Goal: Task Accomplishment & Management: Complete application form

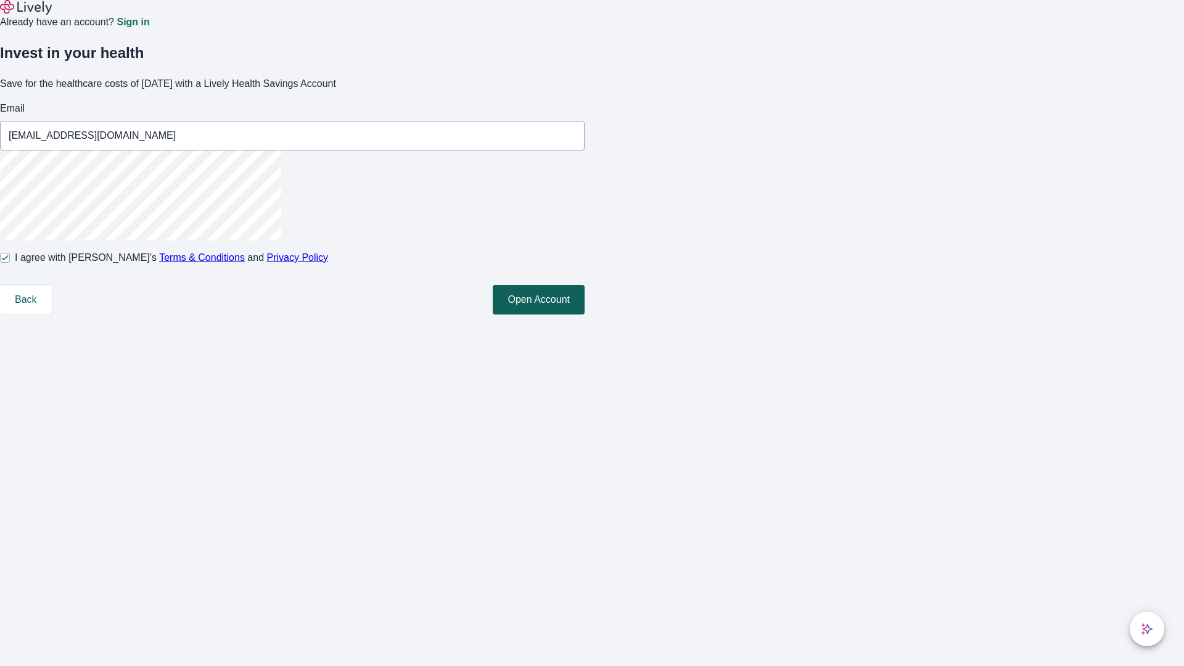
click at [584, 314] on button "Open Account" at bounding box center [539, 300] width 92 height 30
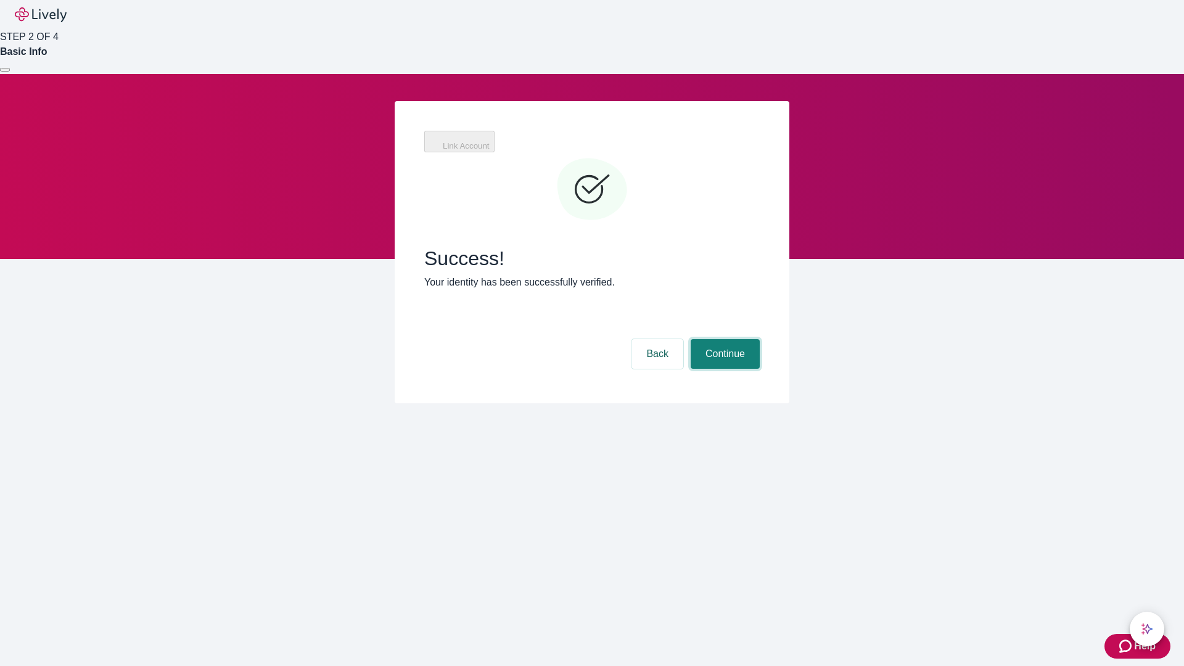
click at [723, 339] on button "Continue" at bounding box center [724, 354] width 69 height 30
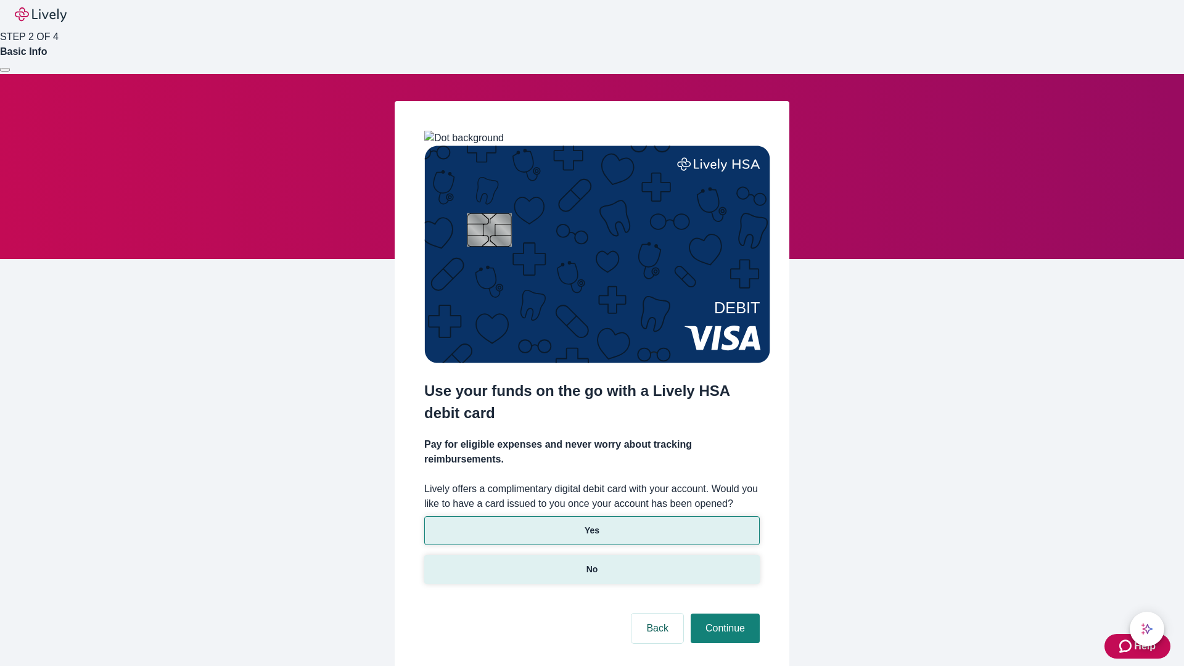
click at [591, 563] on p "No" at bounding box center [592, 569] width 12 height 13
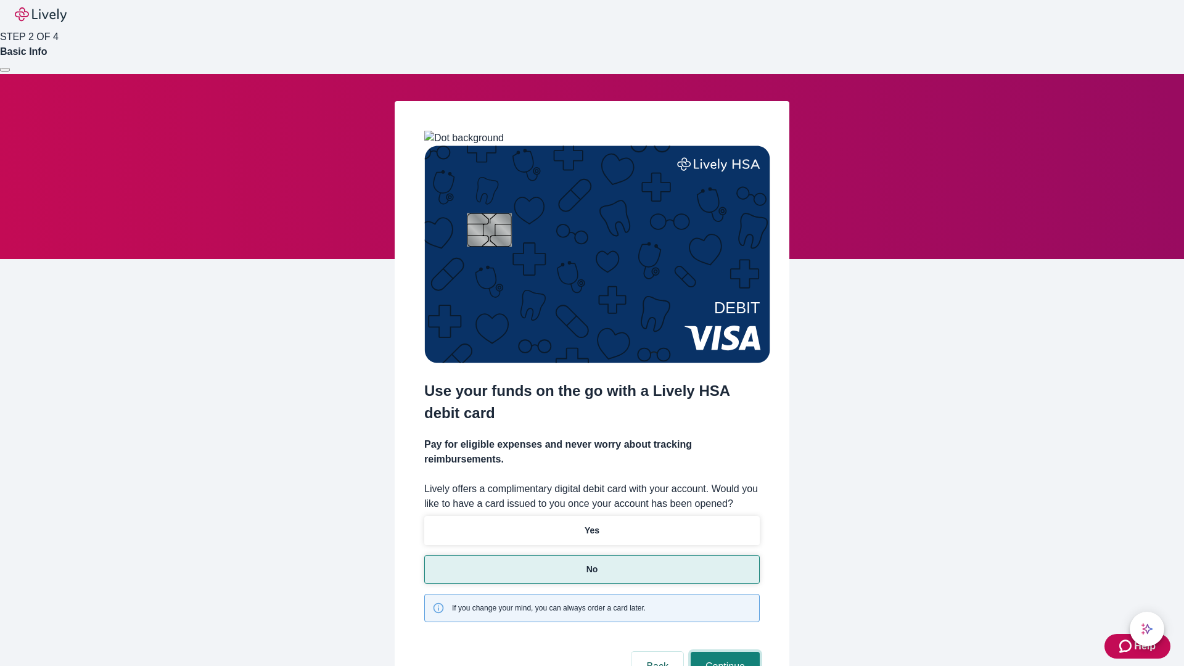
click at [723, 652] on button "Continue" at bounding box center [724, 667] width 69 height 30
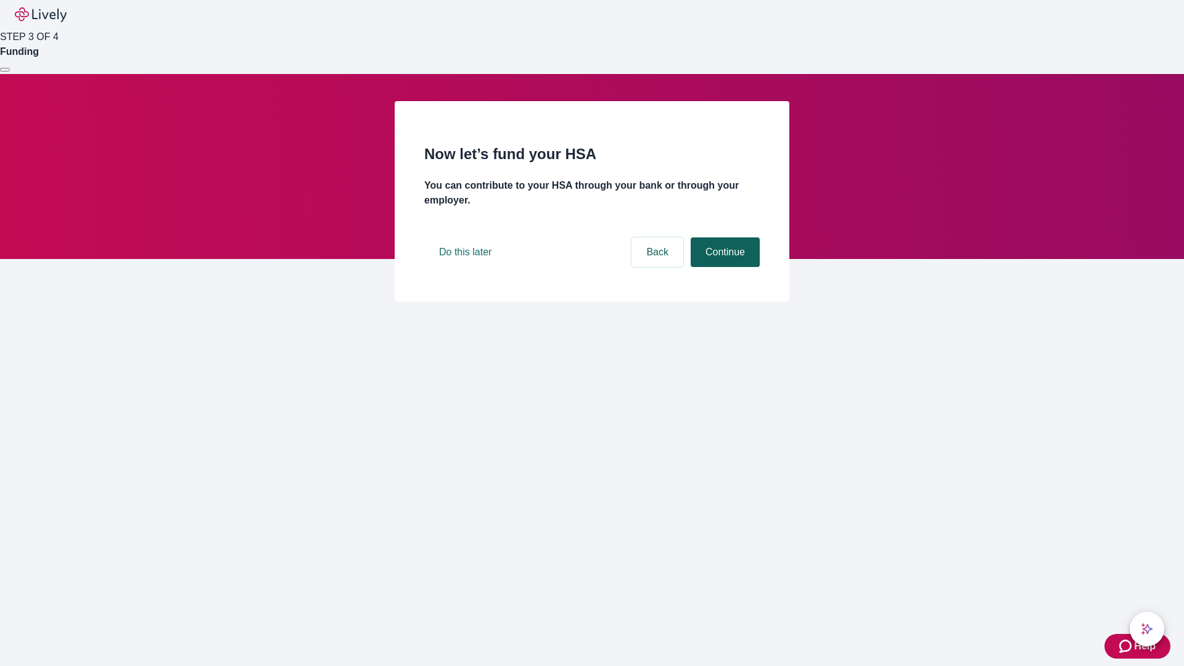
click at [723, 267] on button "Continue" at bounding box center [724, 252] width 69 height 30
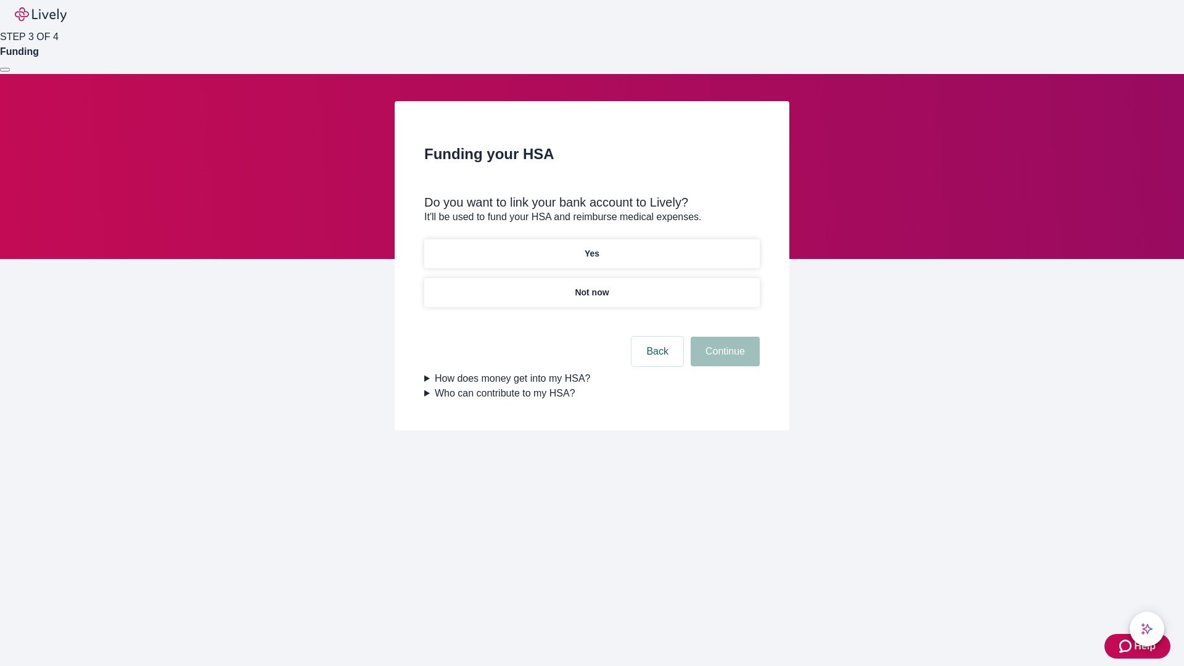
click at [591, 247] on p "Yes" at bounding box center [591, 253] width 15 height 13
click at [723, 337] on button "Continue" at bounding box center [724, 352] width 69 height 30
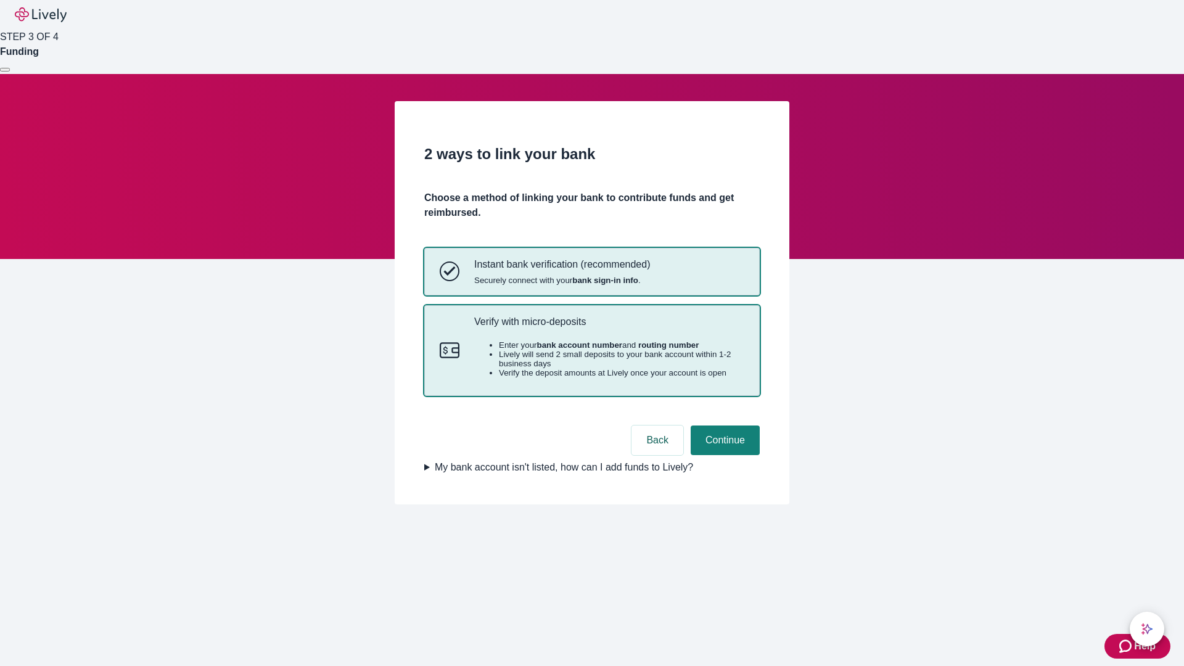
click at [608, 327] on p "Verify with micro-deposits" at bounding box center [609, 322] width 270 height 12
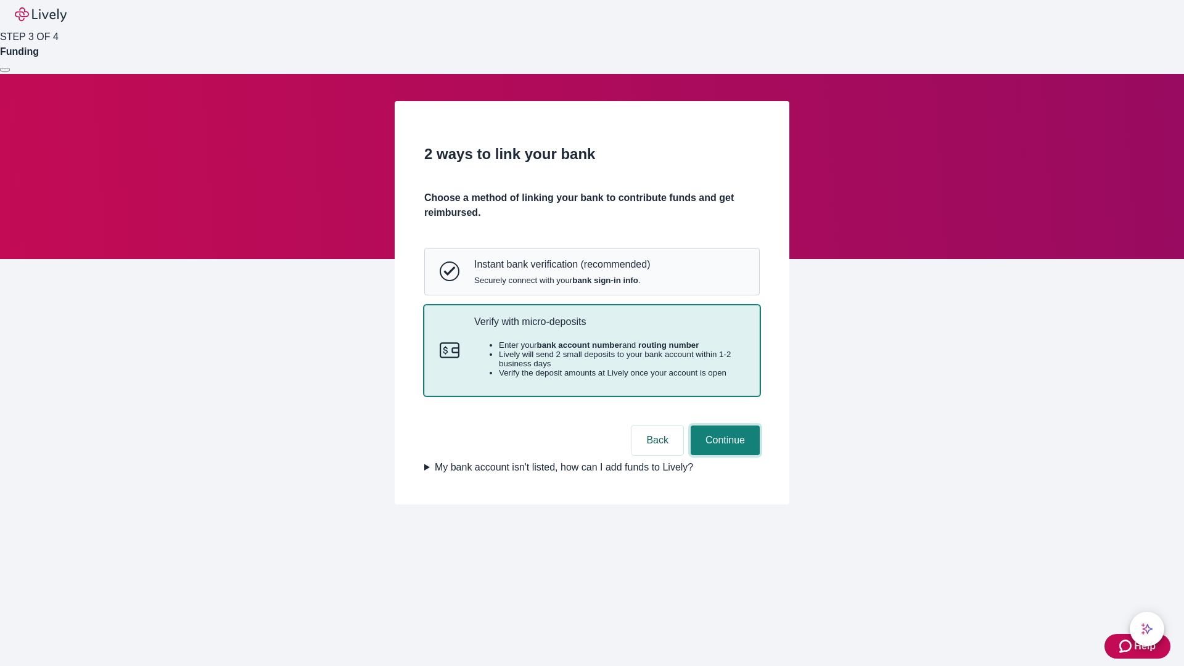
click at [723, 455] on button "Continue" at bounding box center [724, 440] width 69 height 30
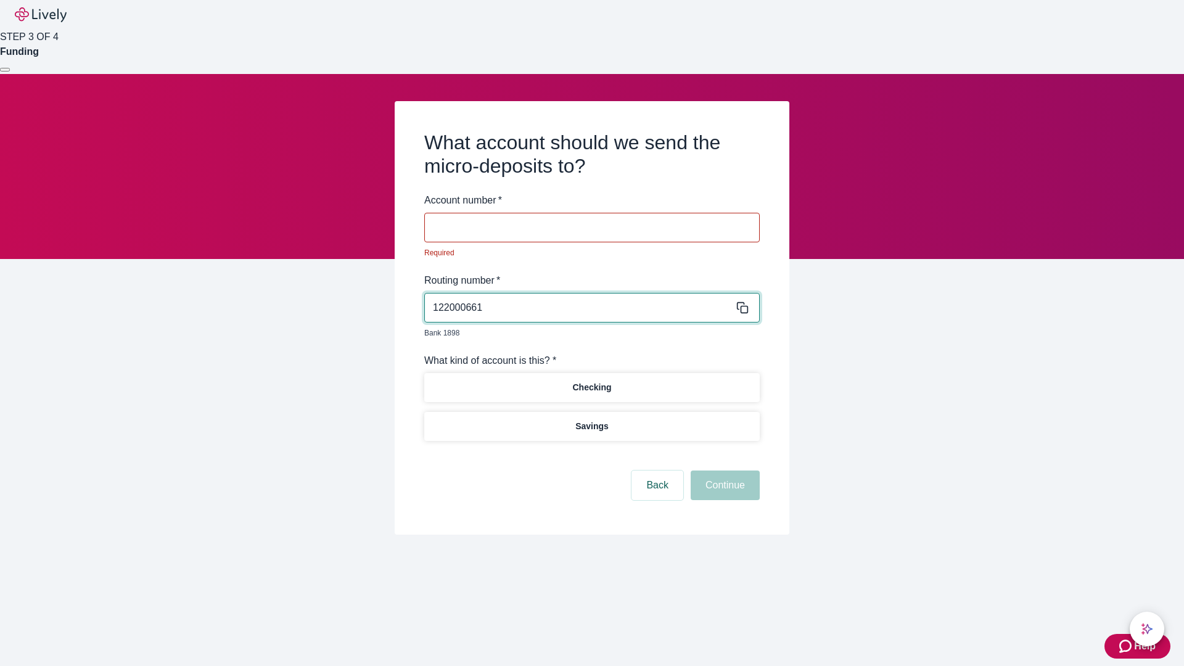
type input "122000661"
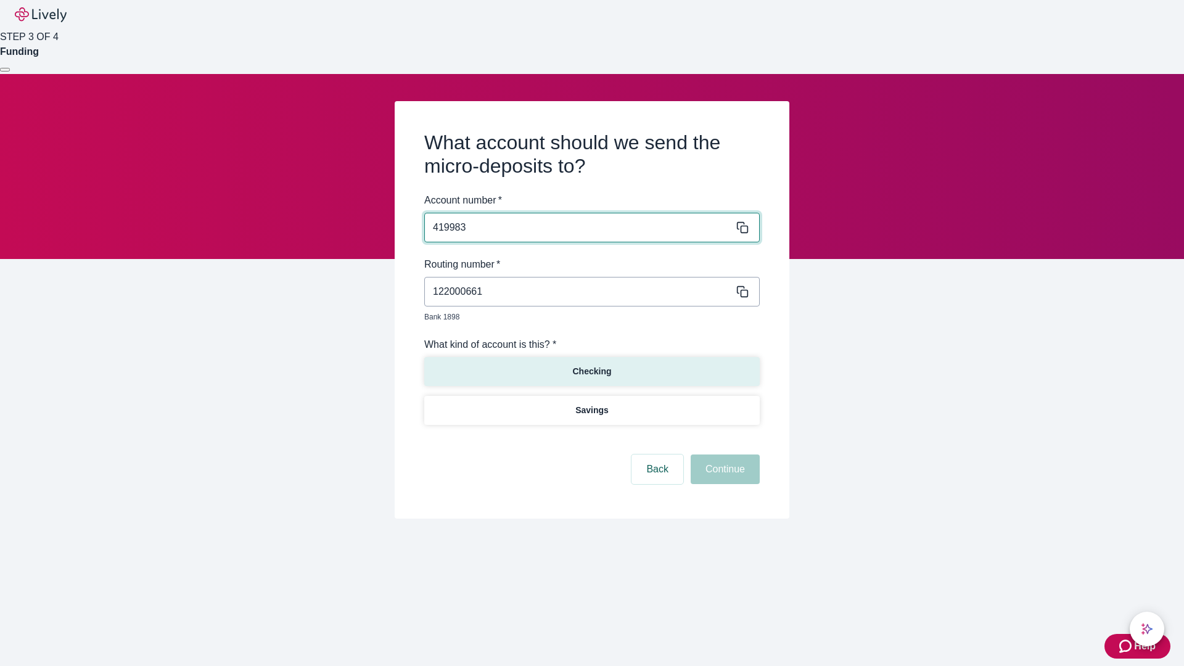
type input "419983"
click at [591, 365] on p "Checking" at bounding box center [591, 371] width 39 height 13
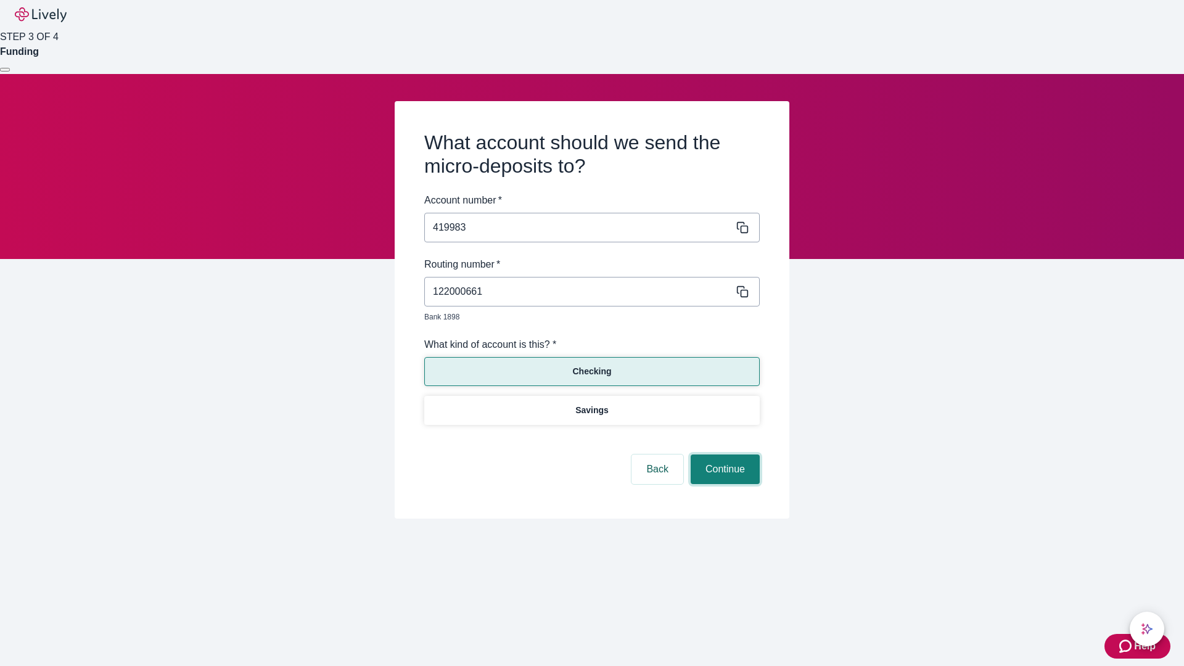
click at [723, 455] on button "Continue" at bounding box center [724, 469] width 69 height 30
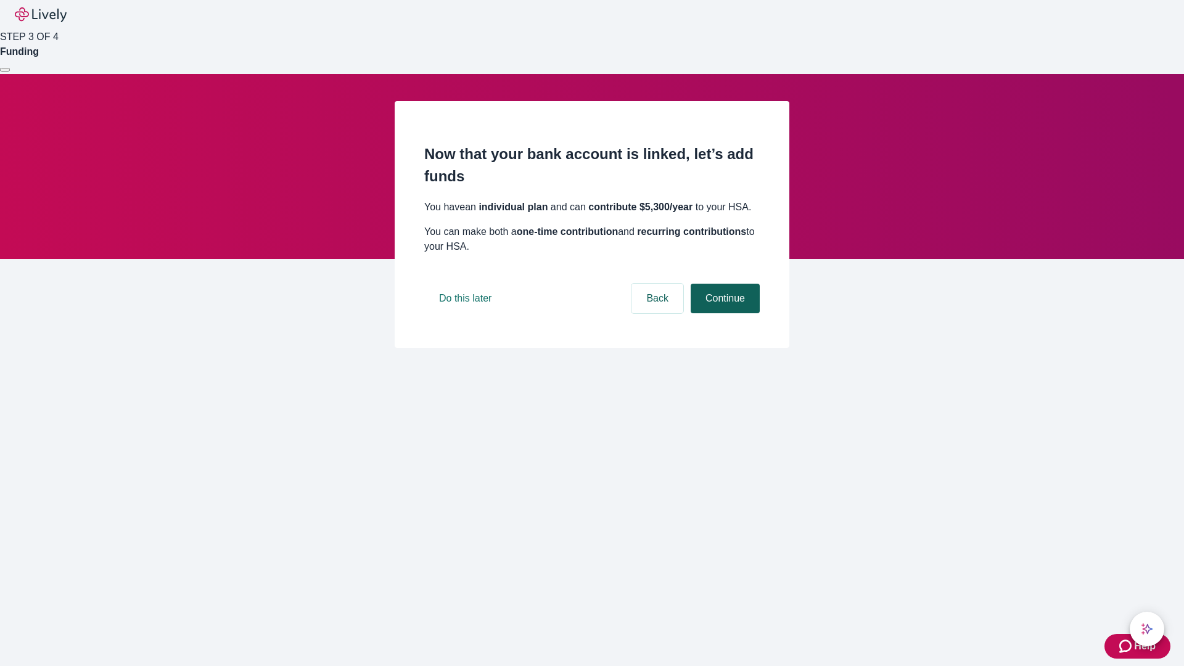
click at [723, 313] on button "Continue" at bounding box center [724, 299] width 69 height 30
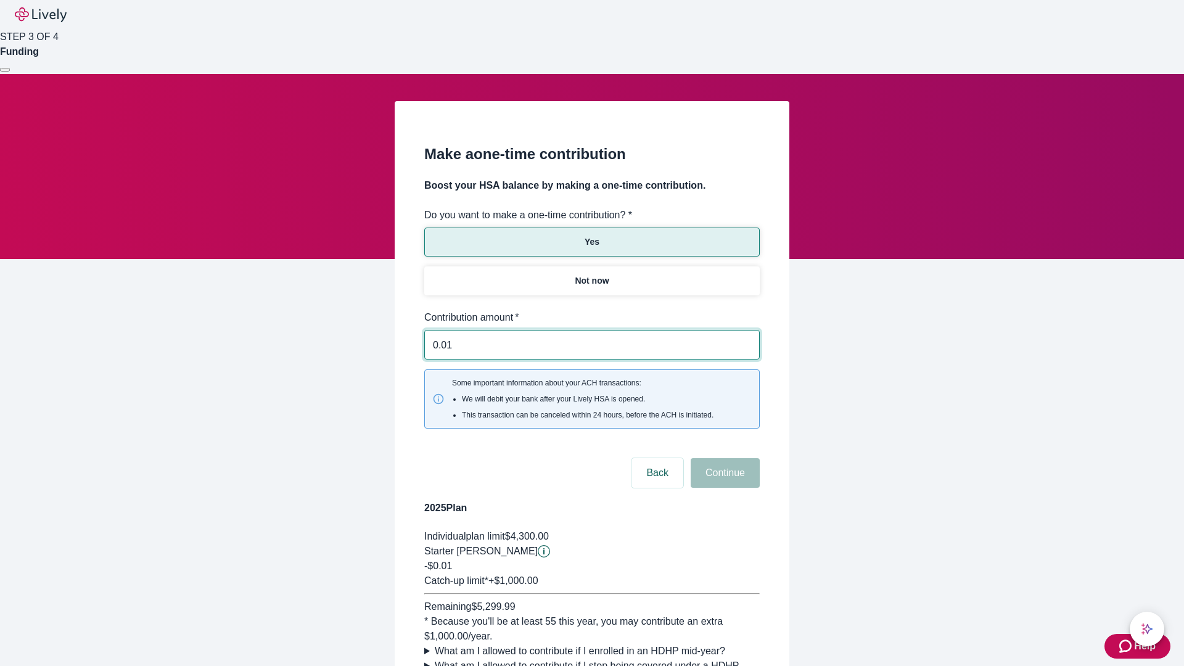
type input "0.01"
click at [723, 458] on button "Continue" at bounding box center [724, 473] width 69 height 30
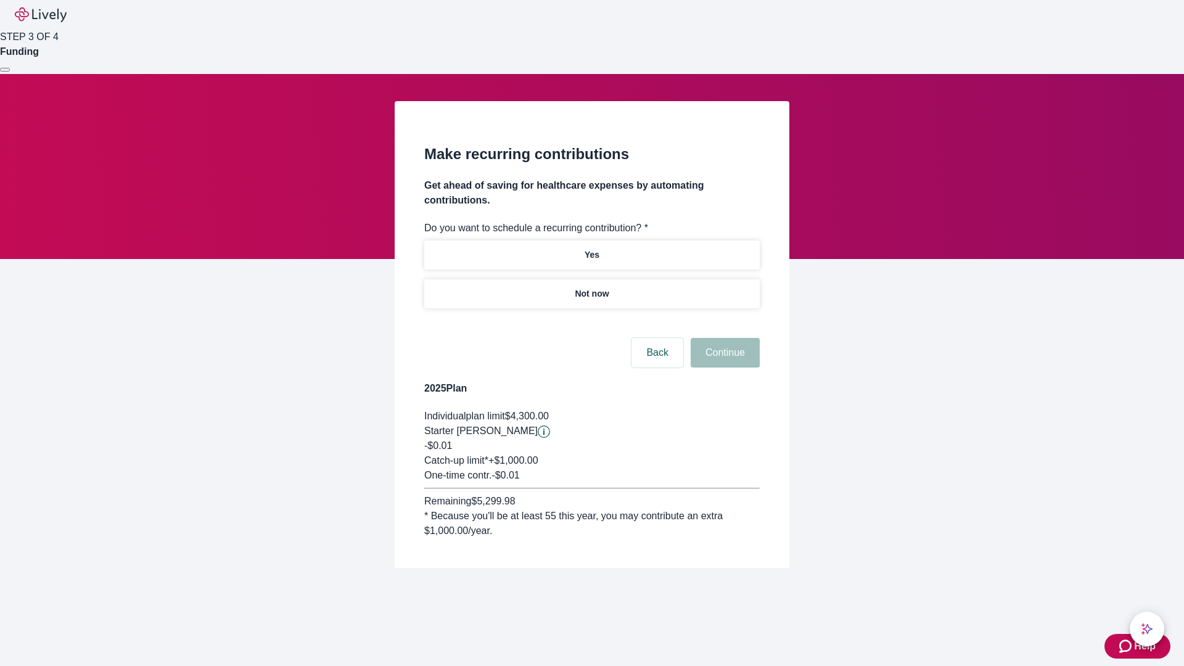
click at [591, 287] on p "Not now" at bounding box center [591, 293] width 34 height 13
click at [723, 338] on button "Continue" at bounding box center [724, 353] width 69 height 30
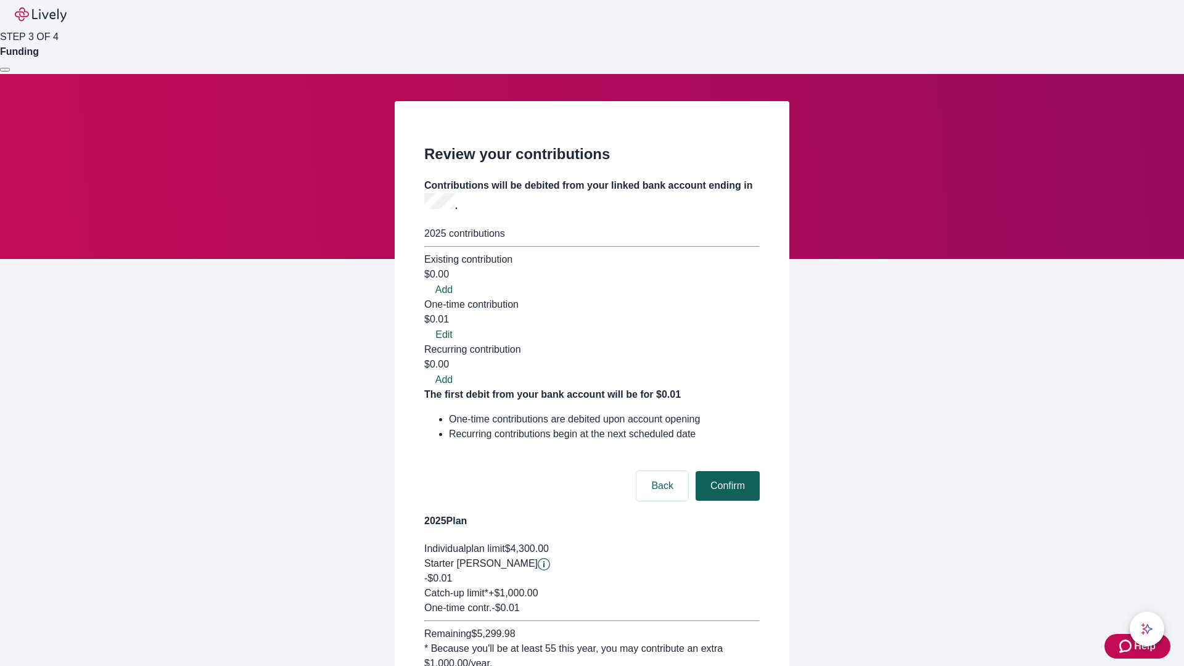
click at [726, 471] on button "Confirm" at bounding box center [727, 486] width 64 height 30
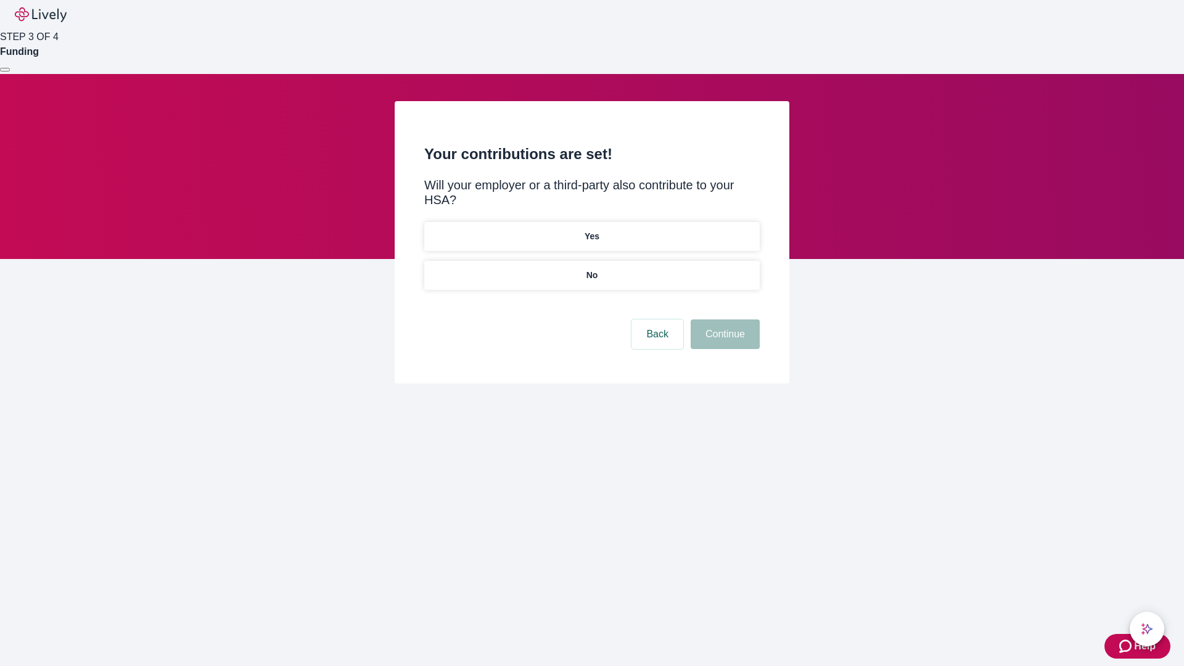
click at [591, 269] on p "No" at bounding box center [592, 275] width 12 height 13
click at [723, 319] on button "Continue" at bounding box center [724, 334] width 69 height 30
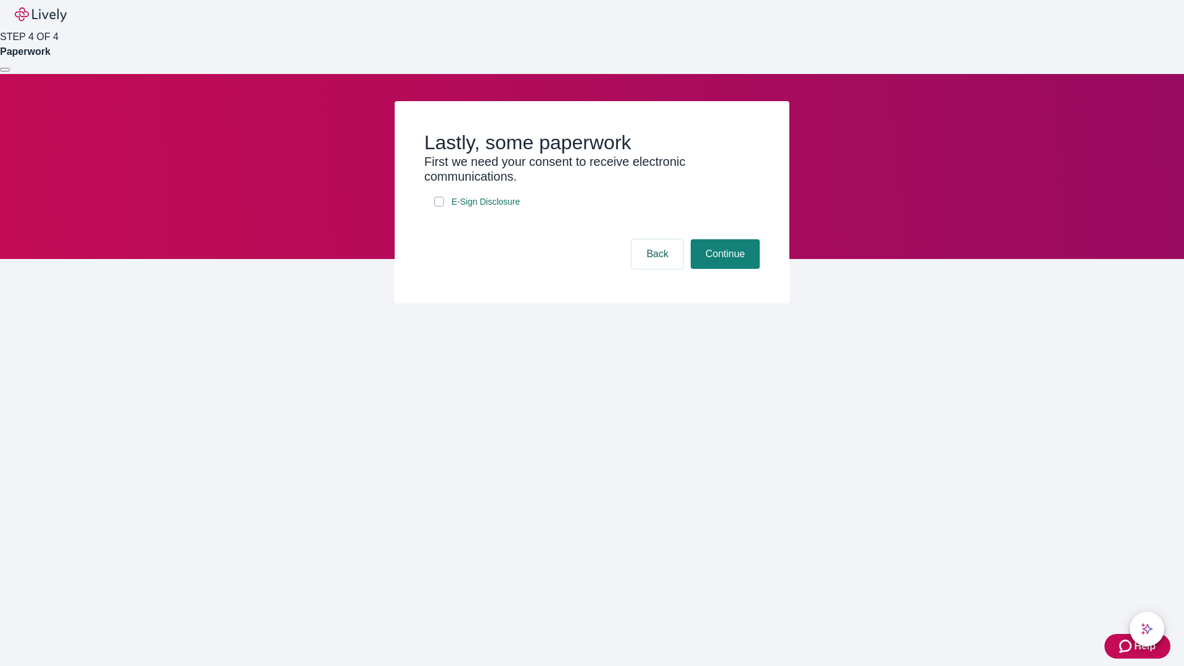
click at [439, 206] on input "E-Sign Disclosure" at bounding box center [439, 202] width 10 height 10
checkbox input "true"
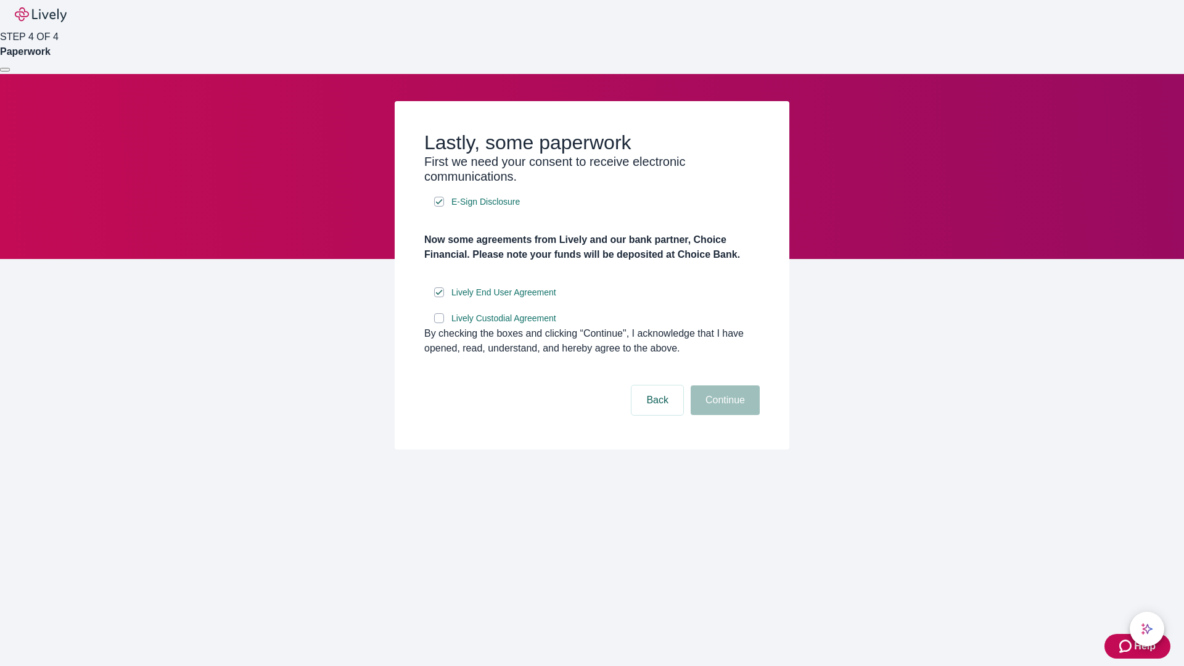
click at [439, 323] on input "Lively Custodial Agreement" at bounding box center [439, 318] width 10 height 10
checkbox input "true"
click at [723, 415] on button "Continue" at bounding box center [724, 400] width 69 height 30
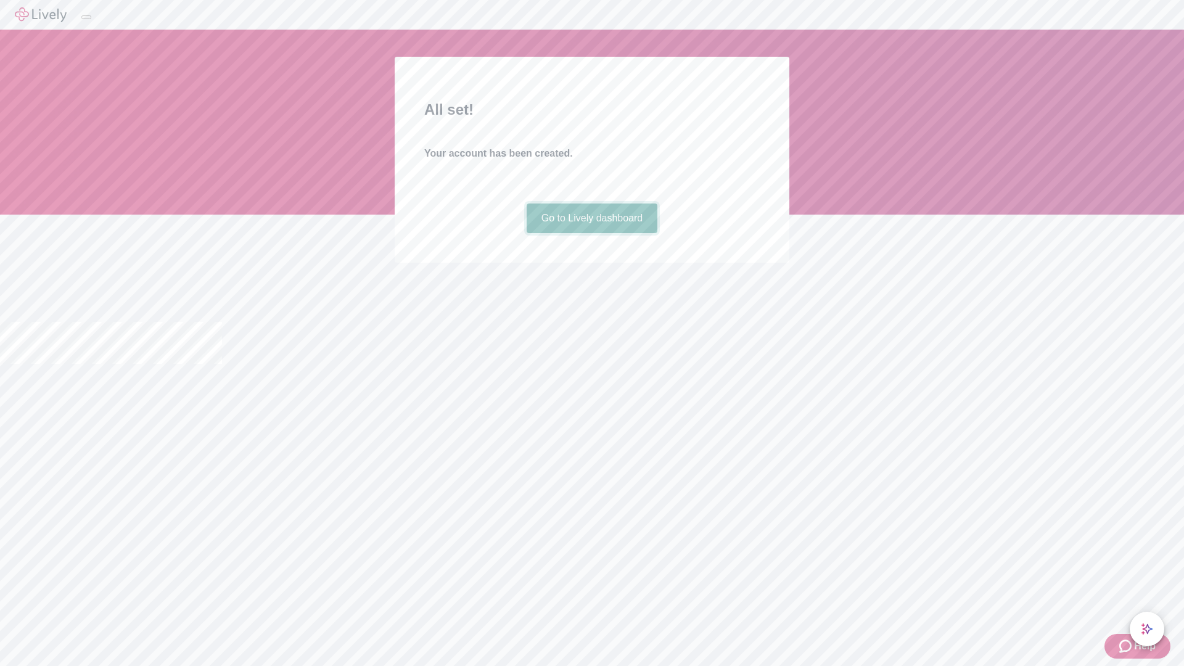
click at [591, 233] on link "Go to Lively dashboard" at bounding box center [591, 218] width 131 height 30
